Goal: Task Accomplishment & Management: Manage account settings

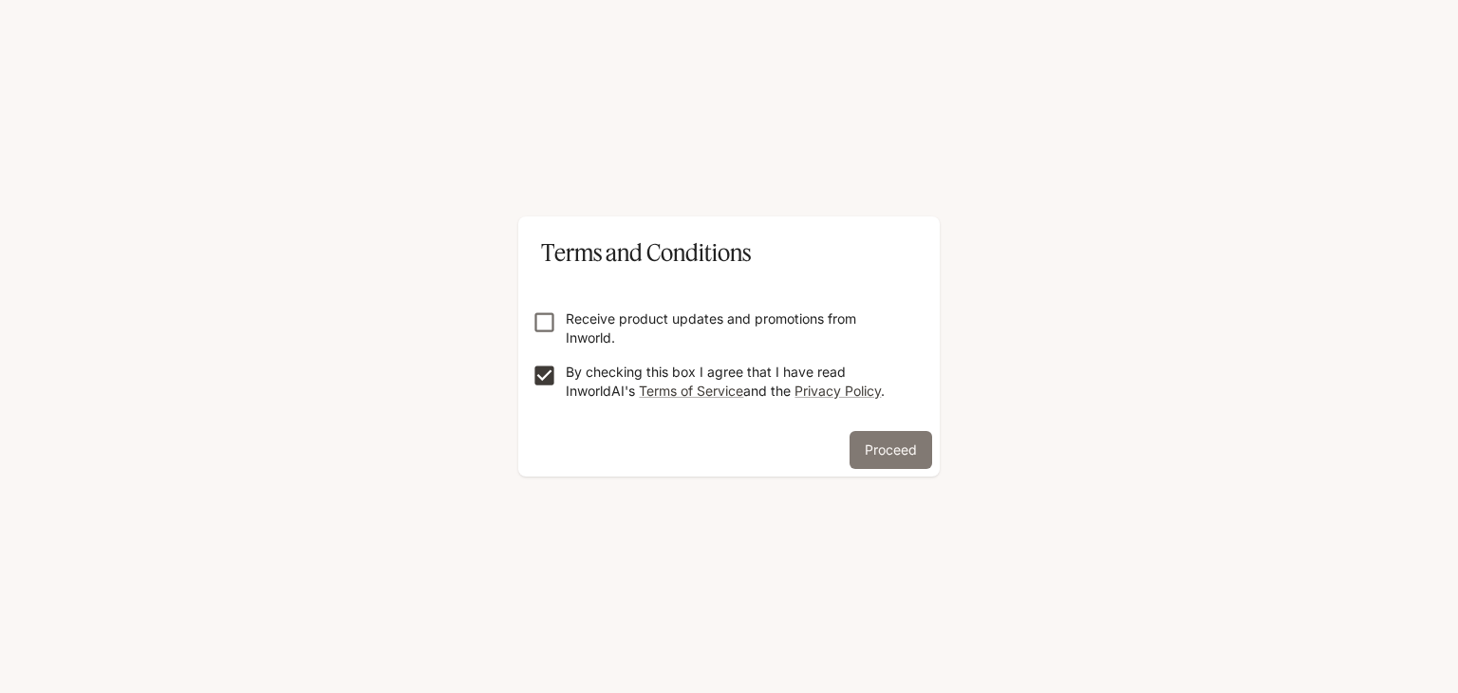
click at [906, 453] on button "Proceed" at bounding box center [891, 450] width 83 height 38
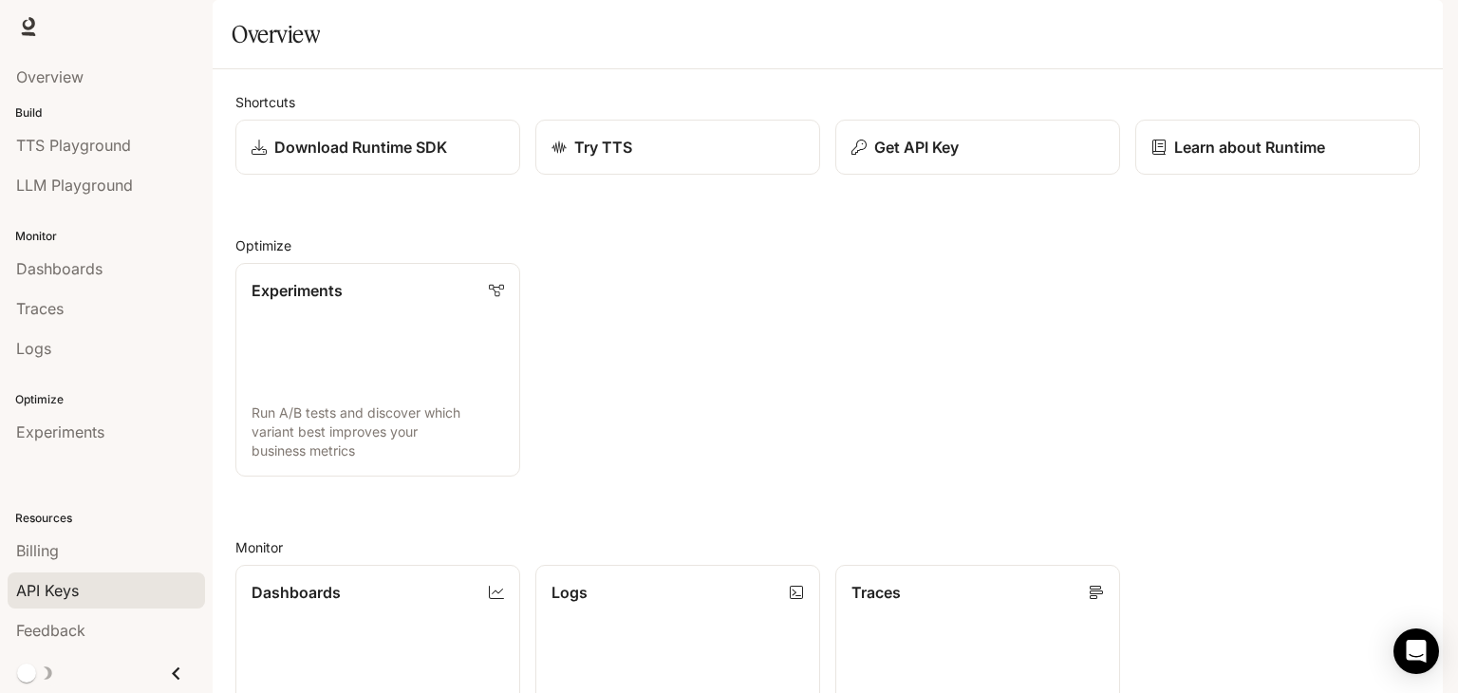
click at [74, 589] on span "API Keys" at bounding box center [47, 590] width 63 height 23
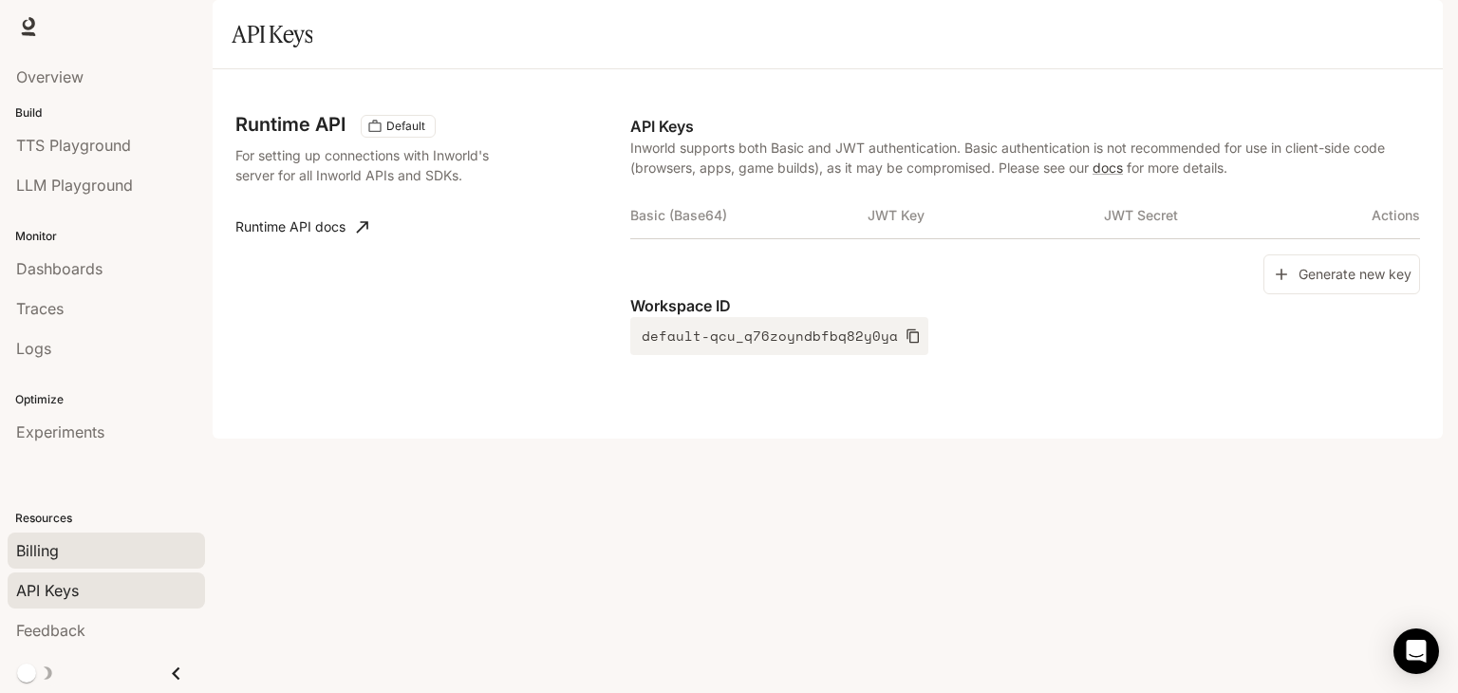
click at [46, 541] on span "Billing" at bounding box center [37, 550] width 43 height 23
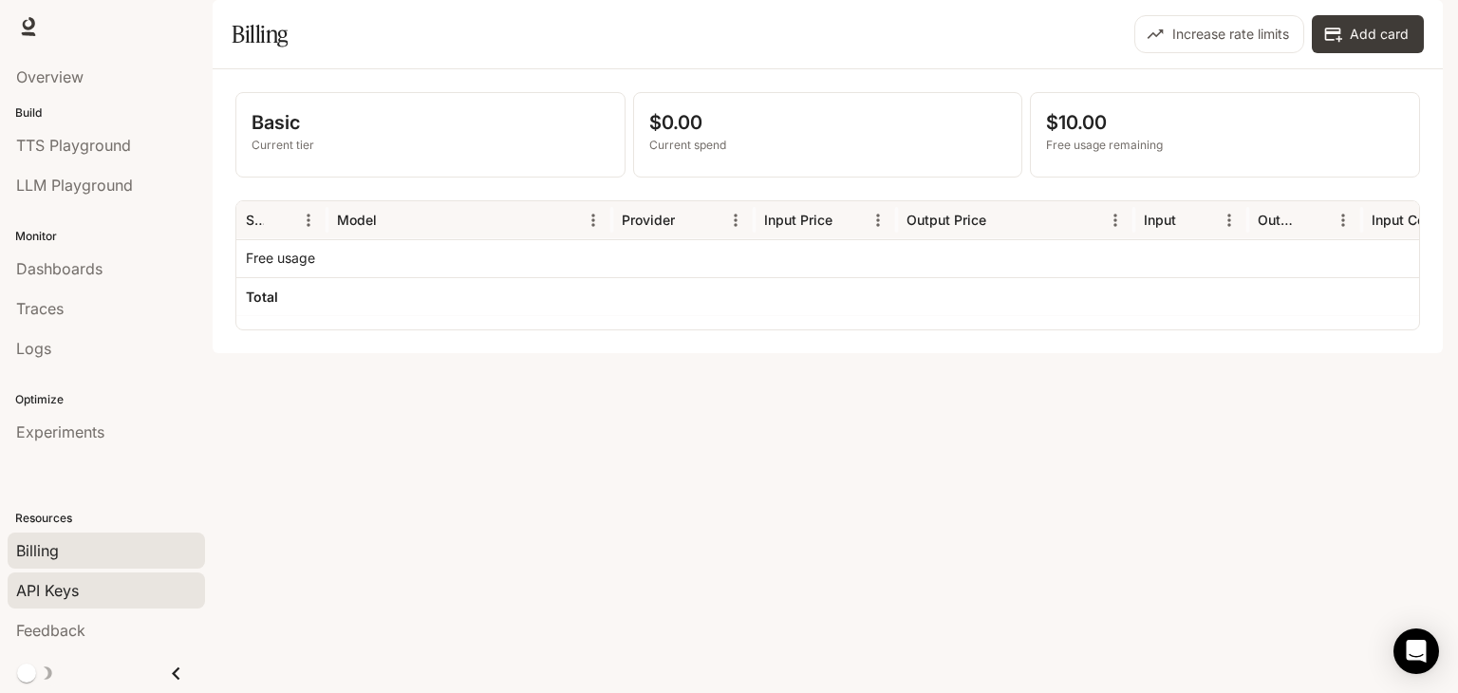
click at [57, 589] on span "API Keys" at bounding box center [47, 590] width 63 height 23
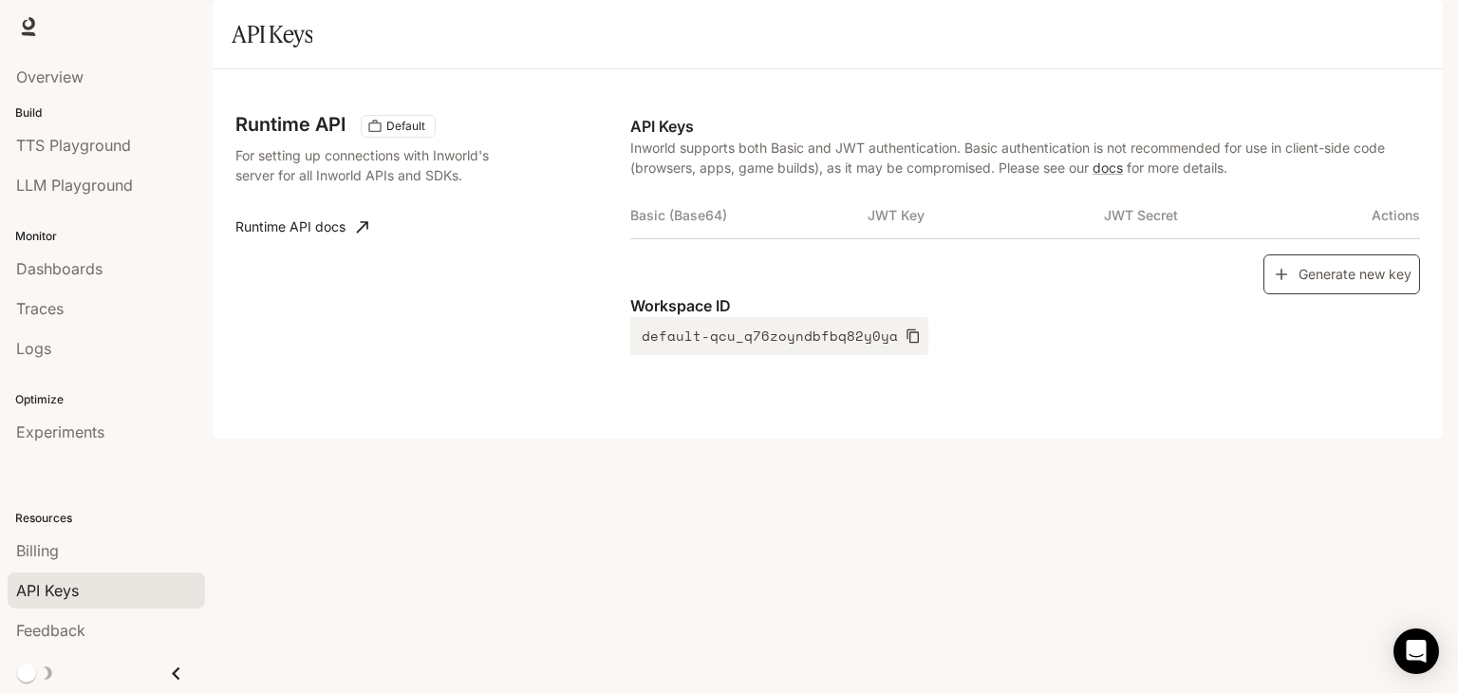
click at [1321, 295] on button "Generate new key" at bounding box center [1341, 274] width 157 height 41
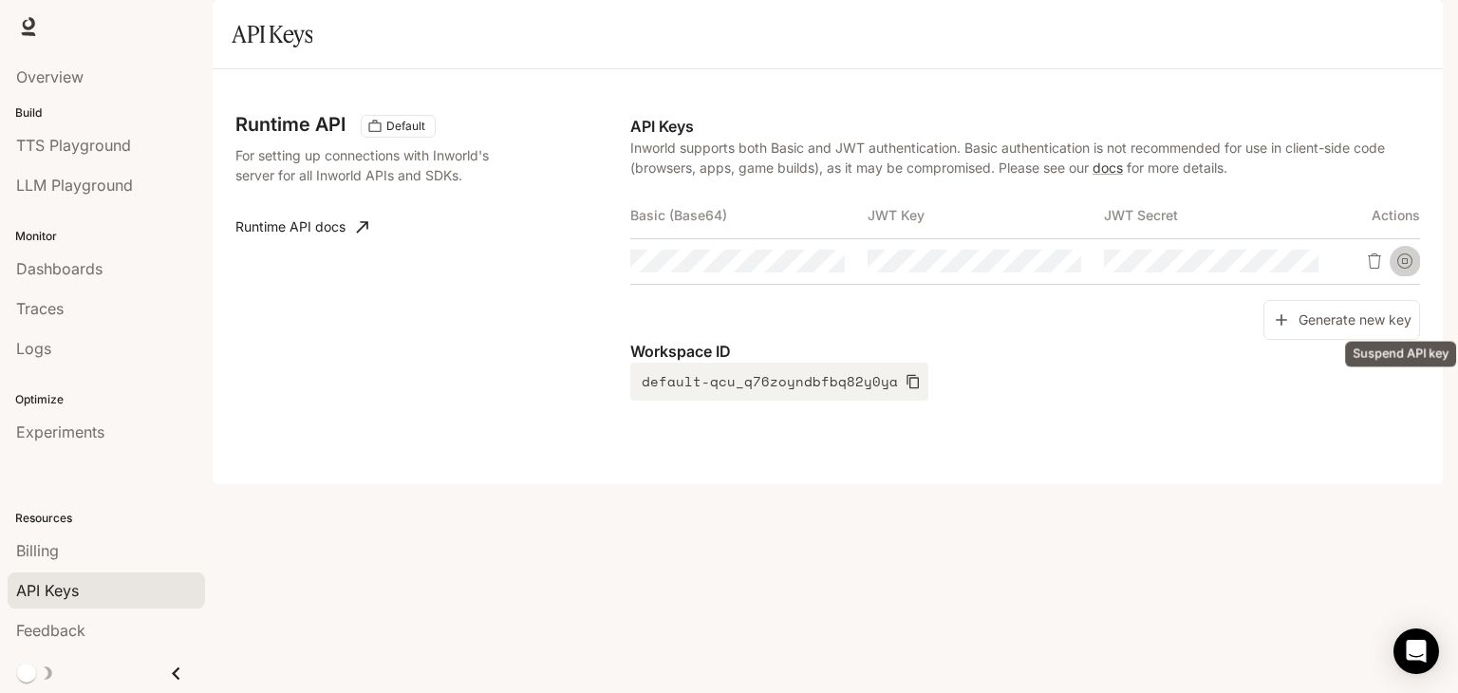
click at [1402, 269] on icon "Suspend API key" at bounding box center [1404, 260] width 15 height 15
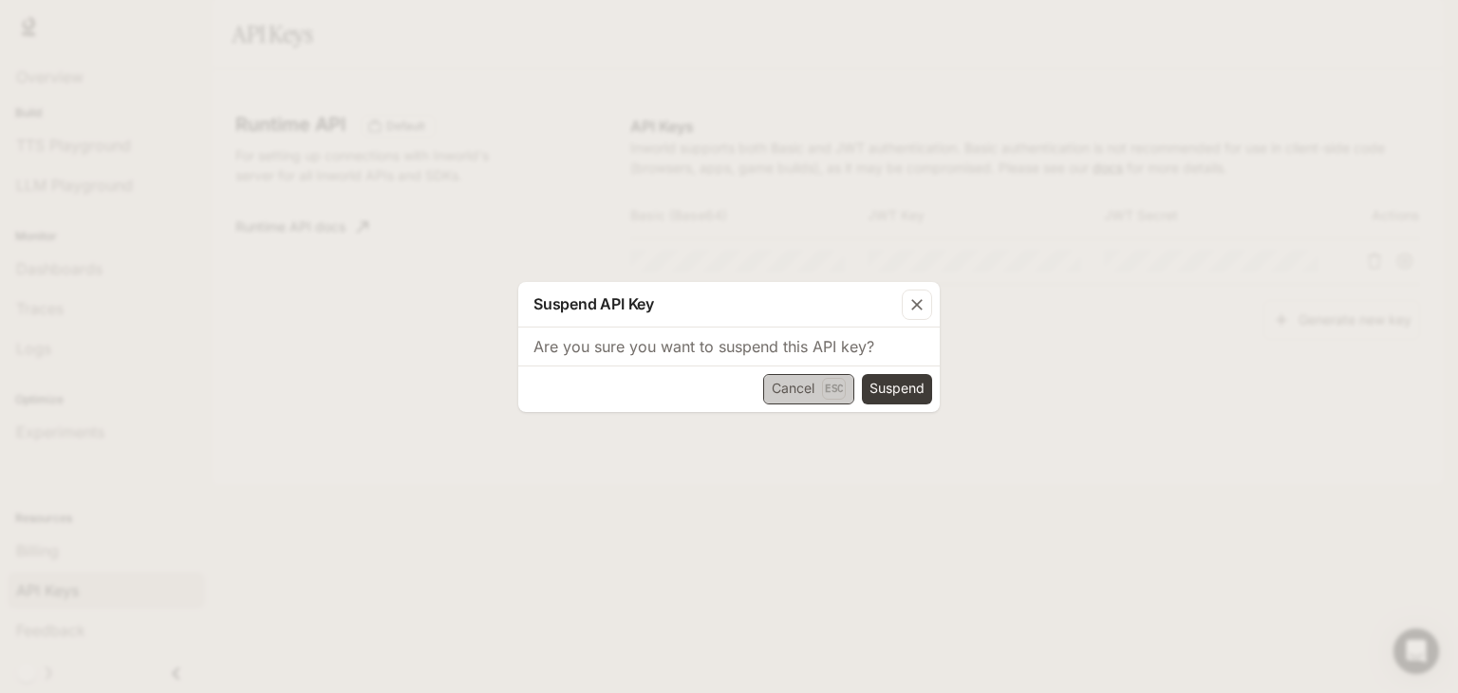
click at [811, 389] on button "Cancel Esc" at bounding box center [808, 389] width 91 height 30
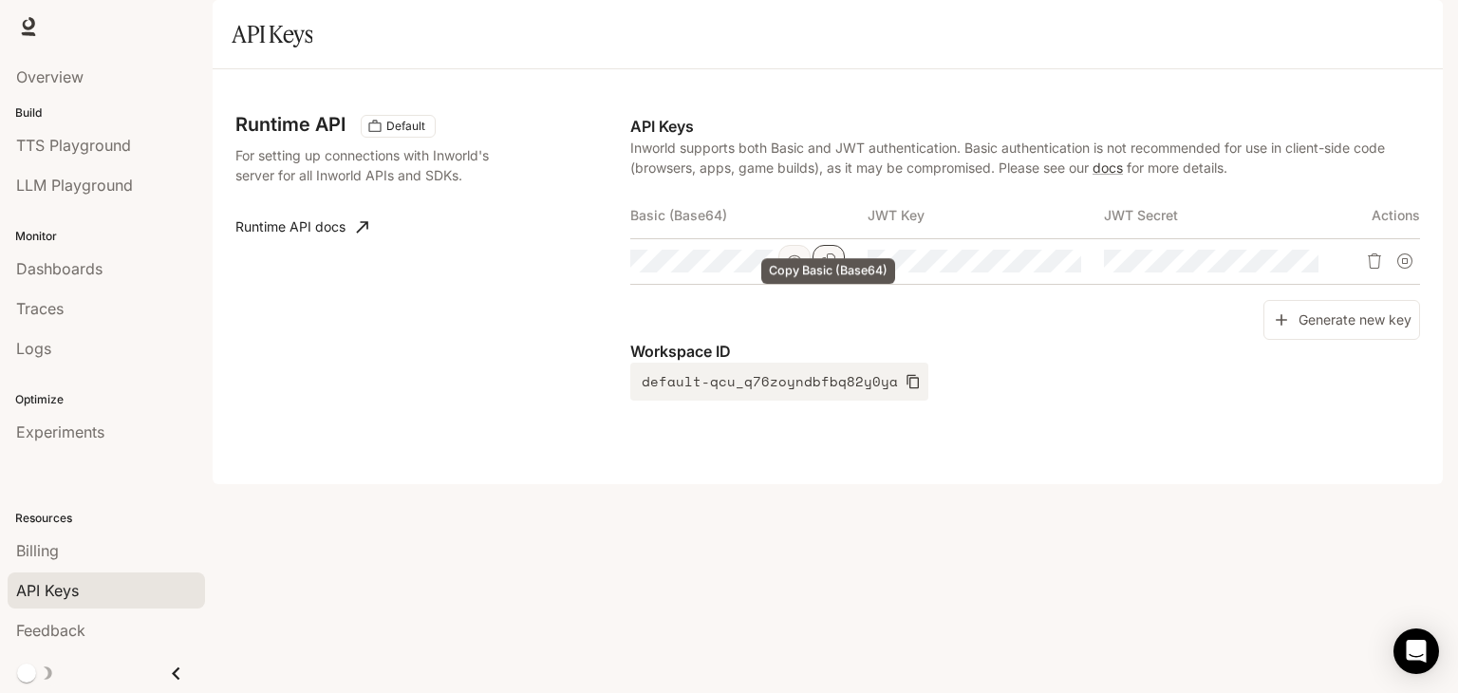
click at [823, 269] on icon "Copy Basic (Base64)" at bounding box center [828, 260] width 15 height 15
click at [831, 269] on icon "Copy Basic (Base64)" at bounding box center [828, 260] width 15 height 15
